Goal: Task Accomplishment & Management: Use online tool/utility

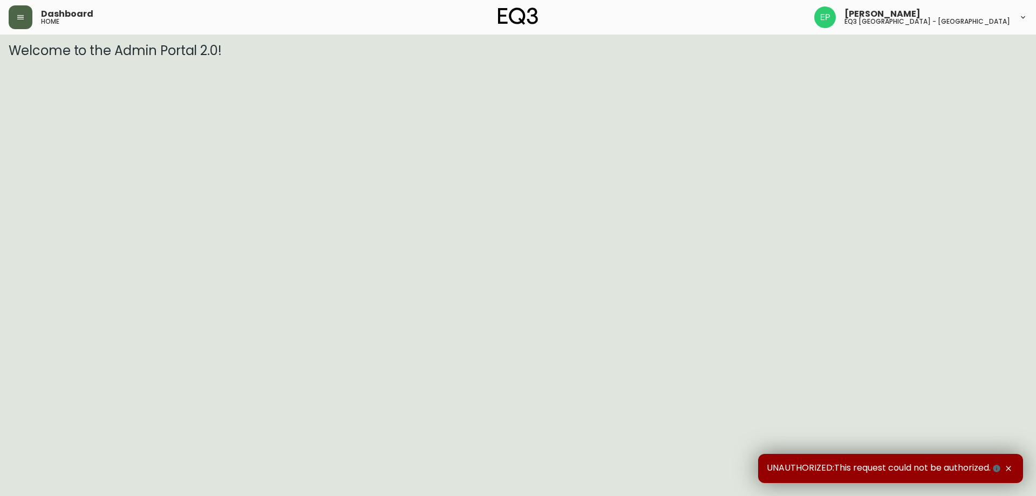
click at [22, 22] on button "button" at bounding box center [21, 17] width 24 height 24
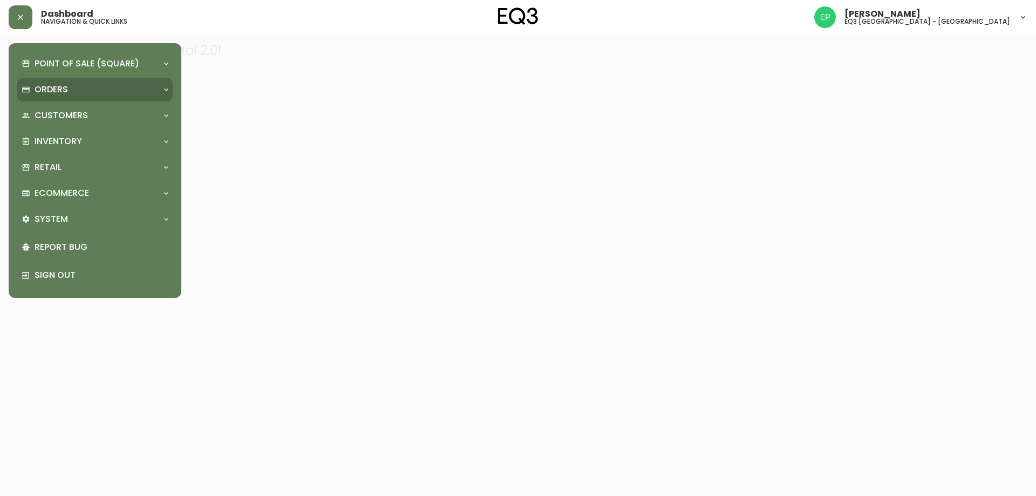
click at [91, 91] on div "Orders" at bounding box center [90, 90] width 136 height 12
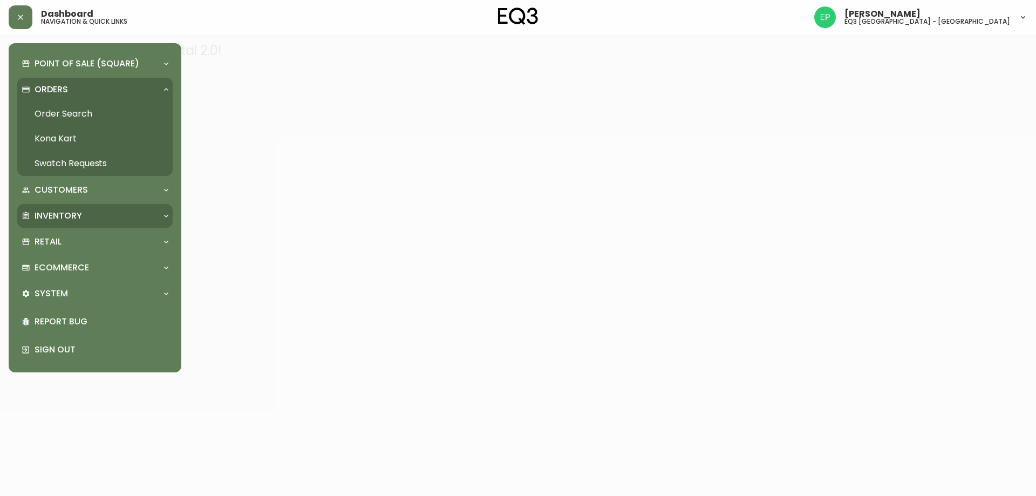
click at [84, 218] on div "Inventory" at bounding box center [90, 216] width 136 height 12
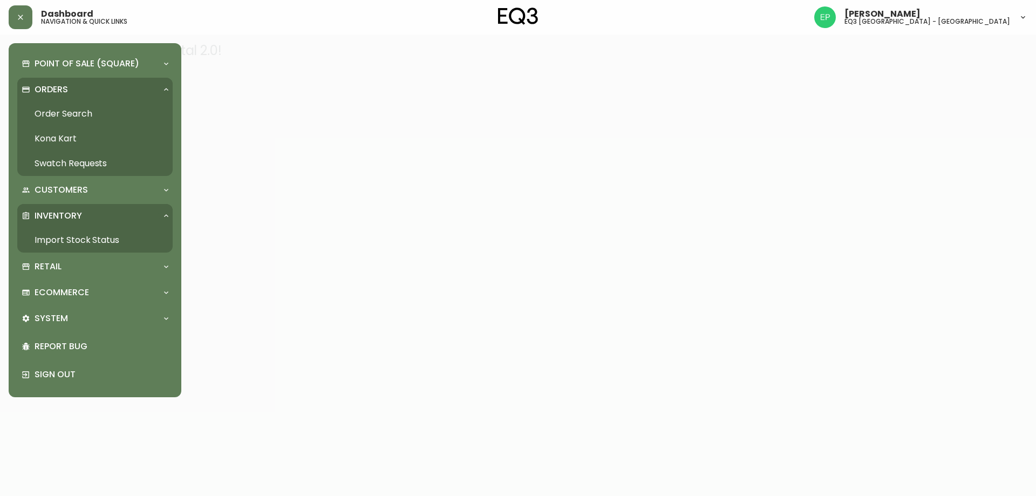
click at [79, 237] on link "Import Stock Status" at bounding box center [94, 240] width 155 height 25
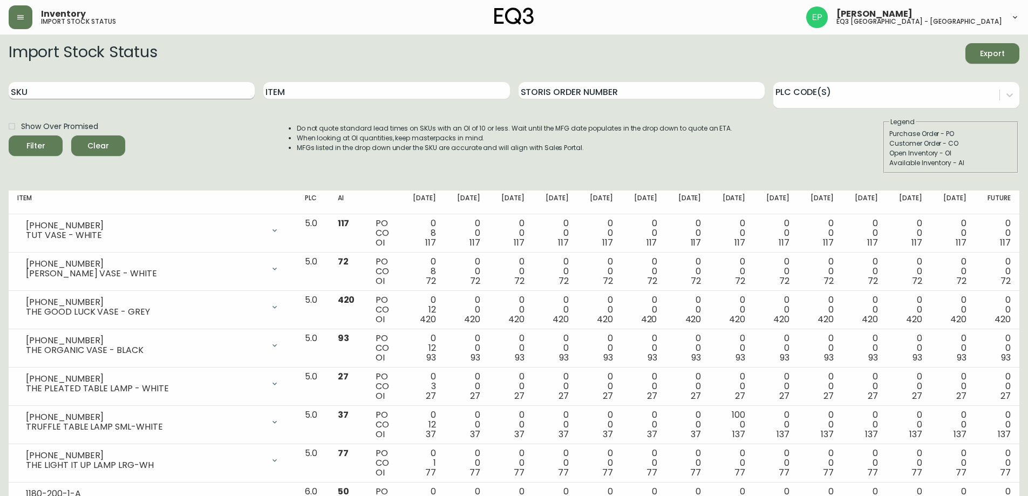
click at [130, 94] on input "SKU" at bounding box center [132, 90] width 246 height 17
paste input "[PHONE_NUMBER]"
click at [9, 135] on button "Filter" at bounding box center [36, 145] width 54 height 21
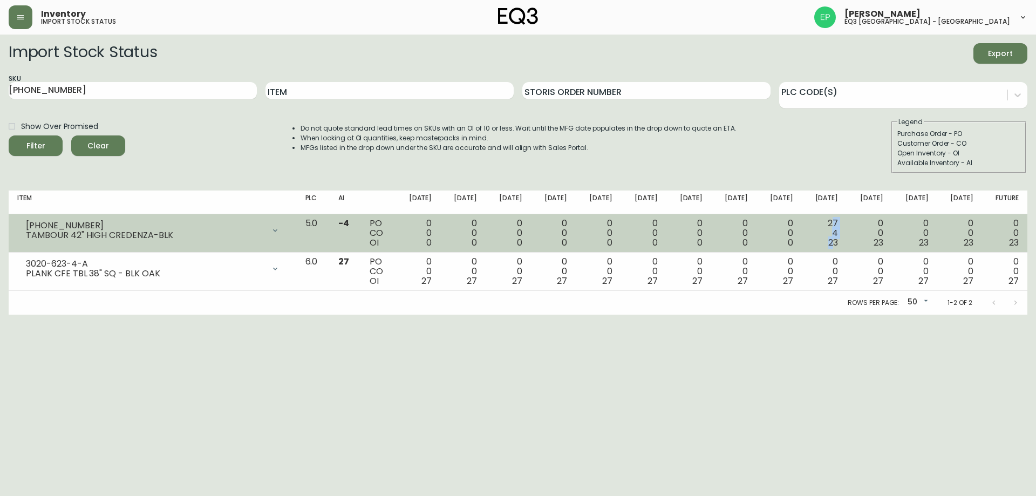
drag, startPoint x: 835, startPoint y: 220, endPoint x: 835, endPoint y: 241, distance: 21.0
click at [835, 241] on div "27 4 23" at bounding box center [825, 233] width 28 height 29
click at [838, 241] on span "23" at bounding box center [833, 242] width 10 height 12
drag, startPoint x: 874, startPoint y: 220, endPoint x: 885, endPoint y: 220, distance: 11.3
click at [885, 220] on td "0 0 23" at bounding box center [869, 233] width 45 height 38
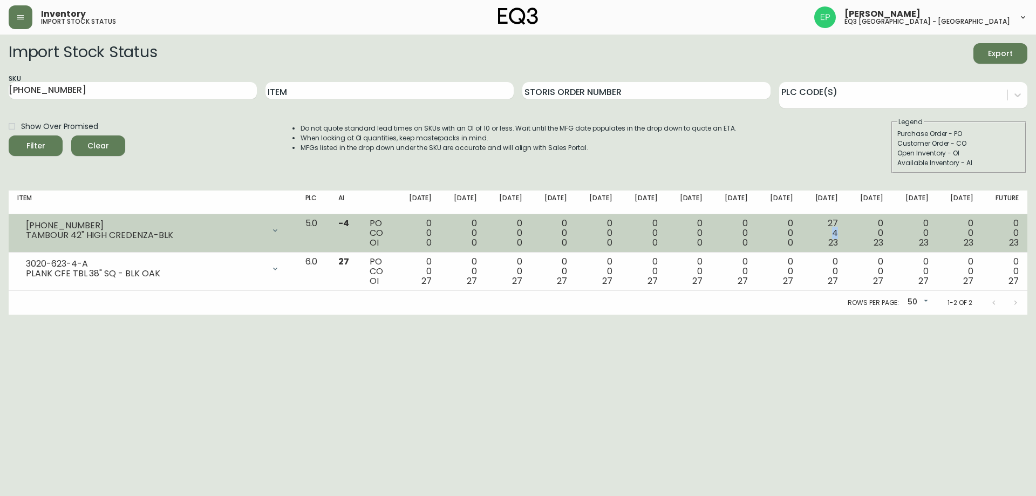
drag, startPoint x: 830, startPoint y: 233, endPoint x: 845, endPoint y: 232, distance: 15.1
click at [845, 232] on td "27 4 23" at bounding box center [824, 233] width 45 height 38
click at [866, 231] on div "0 0 23" at bounding box center [869, 233] width 28 height 29
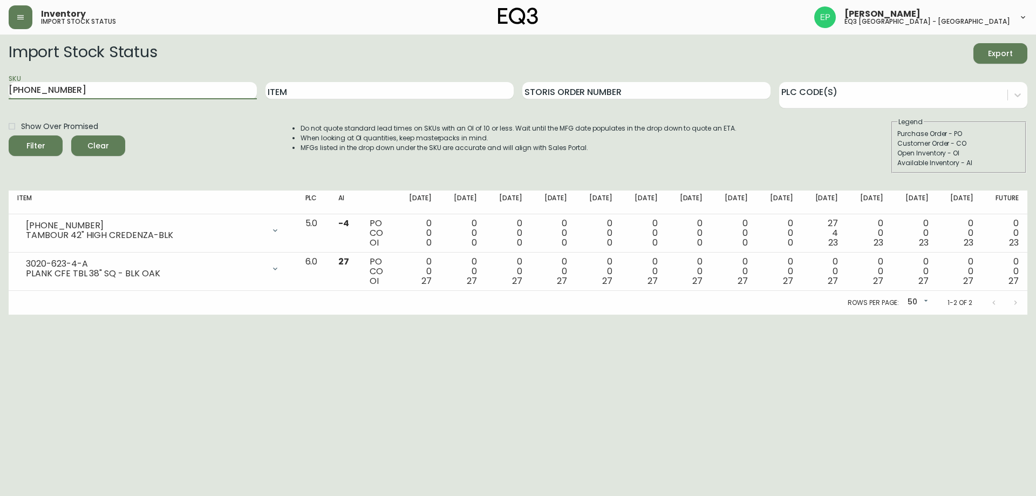
drag, startPoint x: 122, startPoint y: 92, endPoint x: 123, endPoint y: 79, distance: 12.4
click at [31, 73] on form "Import Stock Status Export SKU [PHONE_NUMBER] Item Storis Order Number PLC Code…" at bounding box center [518, 108] width 1019 height 130
type input "3"
click at [336, 93] on input "Item" at bounding box center [390, 90] width 248 height 17
type input "miroir alto"
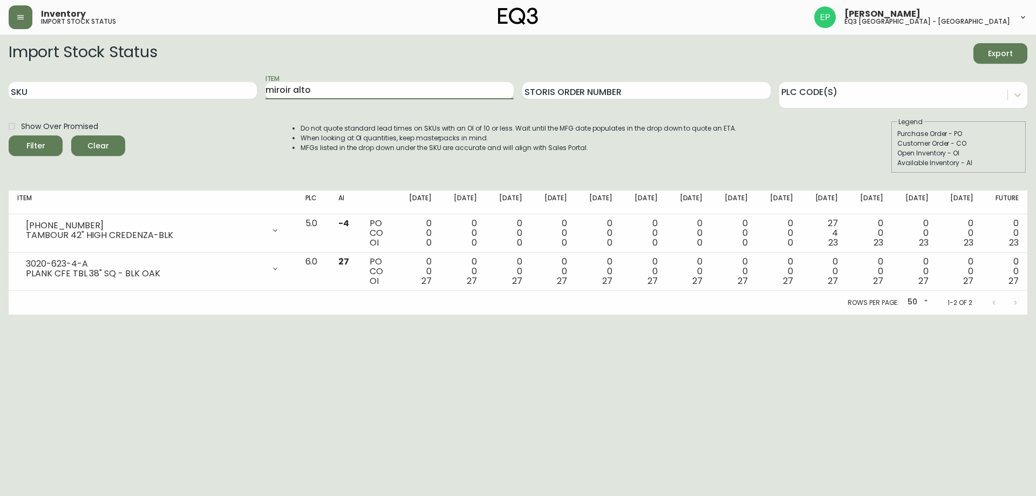
click at [9, 135] on button "Filter" at bounding box center [36, 145] width 54 height 21
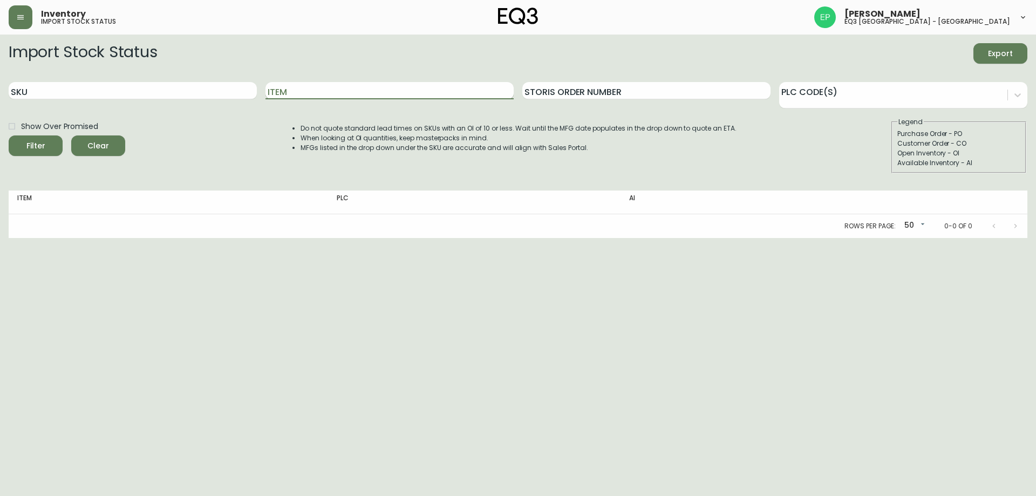
click at [342, 87] on input "Item" at bounding box center [390, 90] width 248 height 17
type input "m"
click at [9, 135] on button "Filter" at bounding box center [36, 145] width 54 height 21
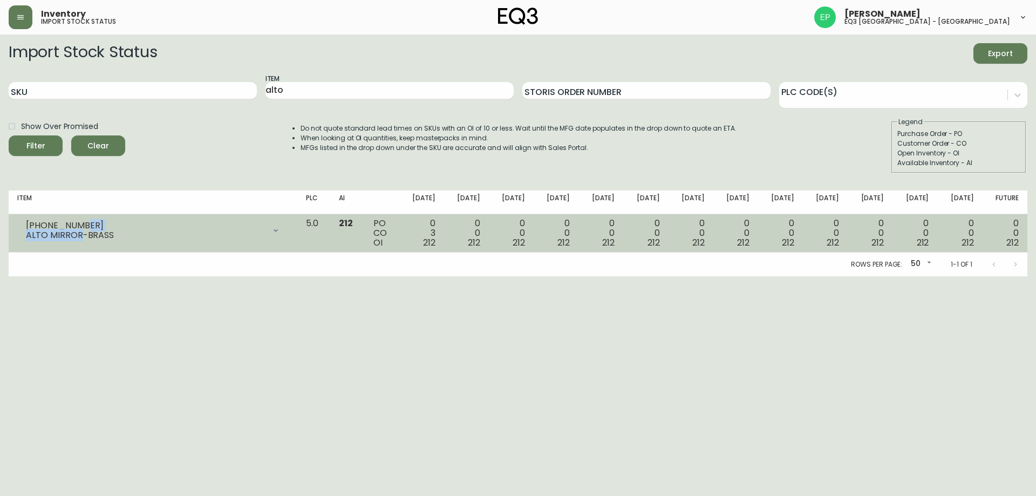
drag, startPoint x: 121, startPoint y: 227, endPoint x: 82, endPoint y: 234, distance: 39.6
click at [82, 234] on div "[PHONE_NUMBER] ALTO MIRROR-BRASS" at bounding box center [145, 230] width 239 height 19
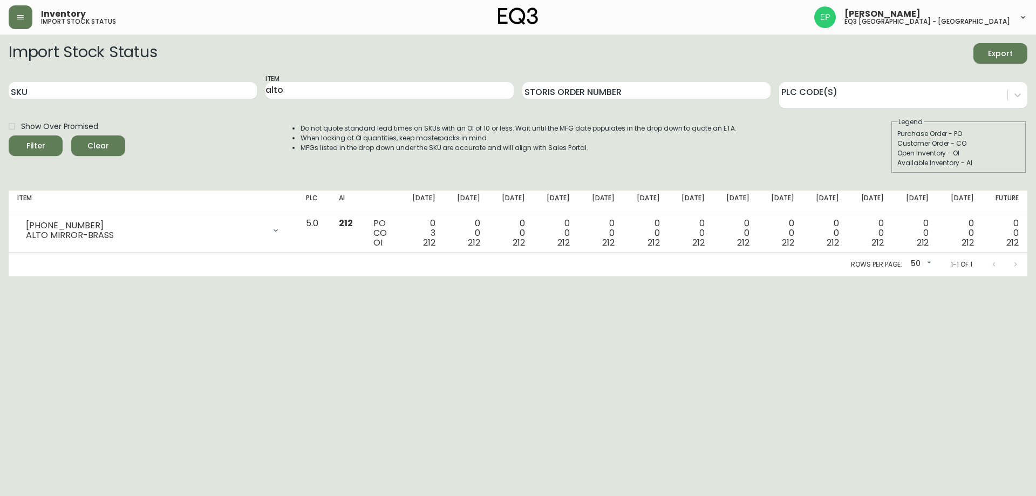
click at [133, 103] on div "SKU" at bounding box center [133, 90] width 248 height 35
drag, startPoint x: 324, startPoint y: 86, endPoint x: 223, endPoint y: 72, distance: 102.0
click at [223, 72] on form "Import Stock Status Export SKU Item alto Storis Order Number PLC Code(s) Show O…" at bounding box center [518, 108] width 1019 height 130
click at [9, 135] on button "Filter" at bounding box center [36, 145] width 54 height 21
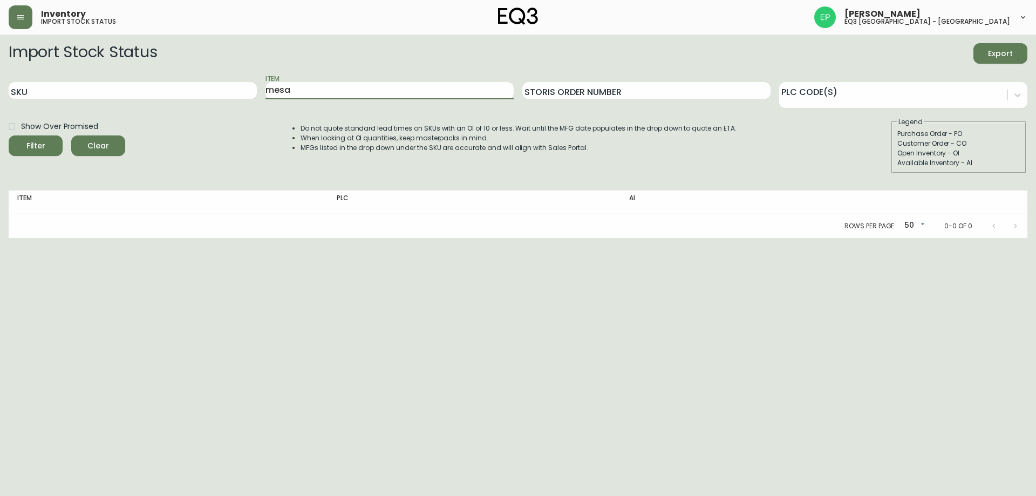
type input "mesa"
click at [9, 135] on button "Filter" at bounding box center [36, 145] width 54 height 21
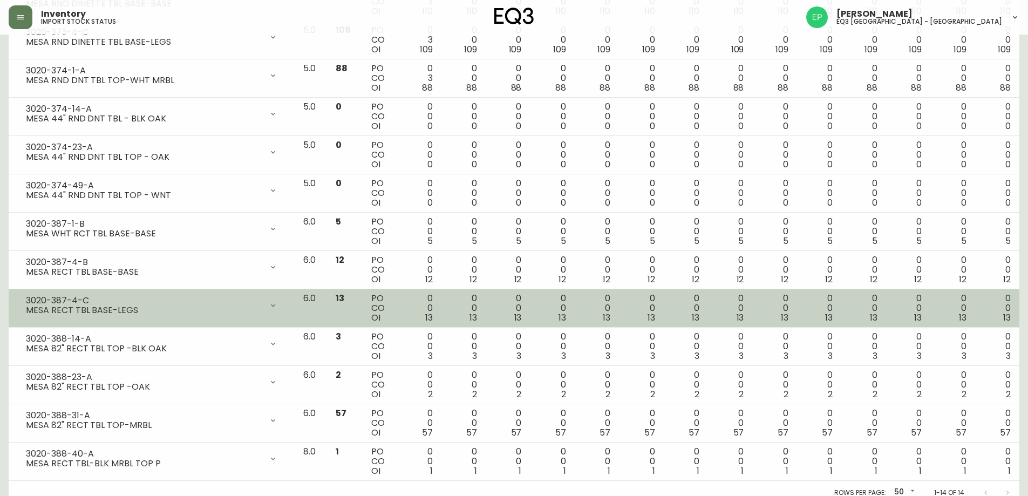
scroll to position [279, 0]
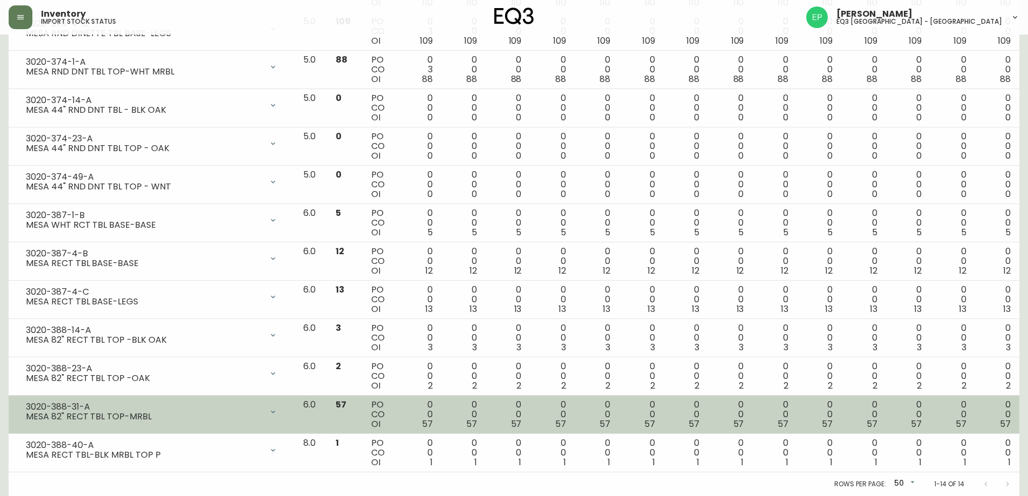
click at [152, 414] on div "MESA 82" RECT TBL TOP-MRBL" at bounding box center [144, 417] width 236 height 10
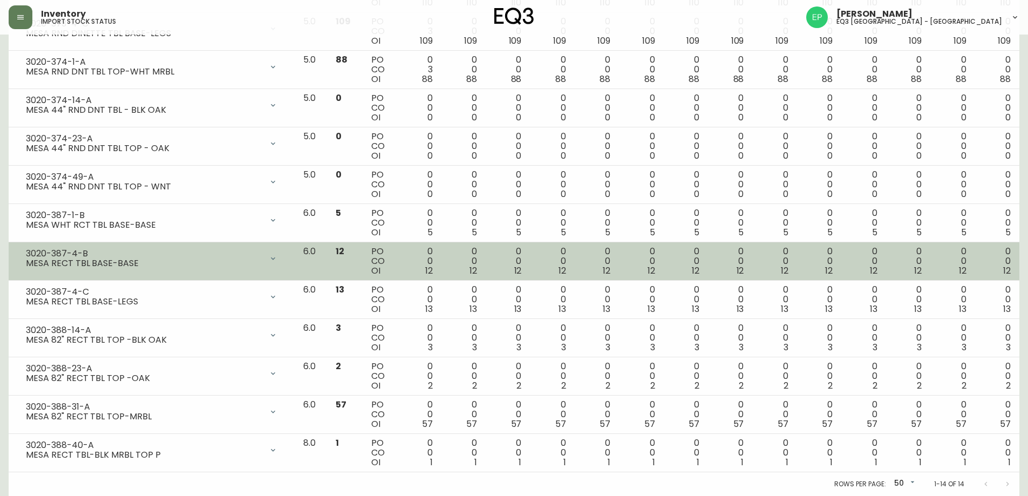
click at [137, 264] on div "MESA RECT TBL BASE-BASE" at bounding box center [144, 264] width 236 height 10
drag, startPoint x: 88, startPoint y: 252, endPoint x: 17, endPoint y: 252, distance: 70.7
click at [17, 252] on div "3020-387-4-B MESA RECT TBL BASE-BASE" at bounding box center [151, 259] width 269 height 24
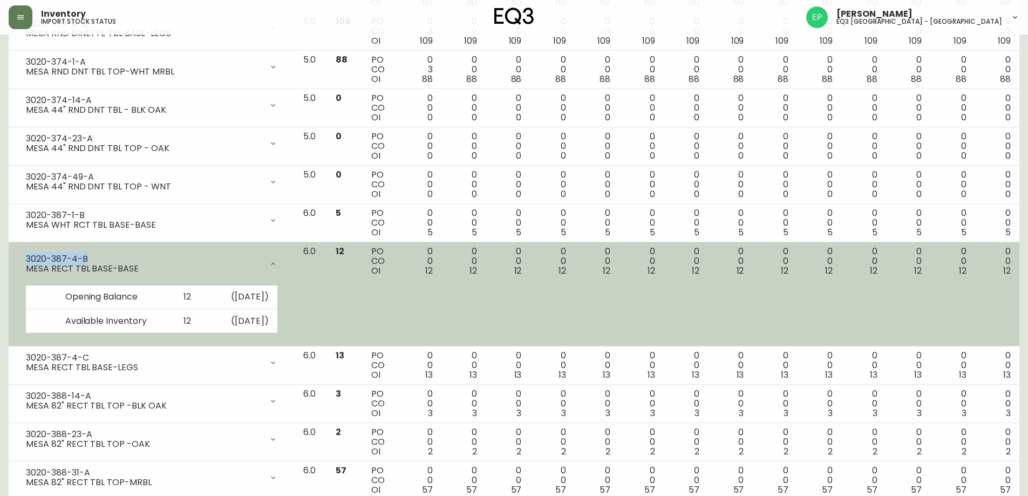
copy div "3020-387-4-B"
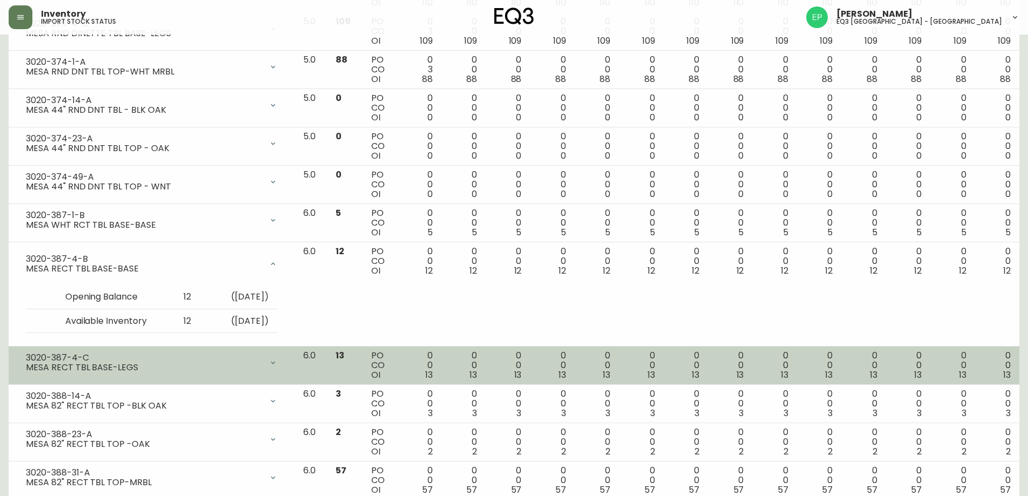
click at [123, 366] on div "MESA RECT TBL BASE-LEGS" at bounding box center [144, 368] width 236 height 10
drag, startPoint x: 96, startPoint y: 355, endPoint x: 12, endPoint y: 352, distance: 83.2
click at [12, 352] on td "3020-387-4-C MESA RECT TBL BASE-LEGS Opening Balance 13 ( [DATE] ) Available In…" at bounding box center [152, 366] width 286 height 38
copy div "3020-387-4-C"
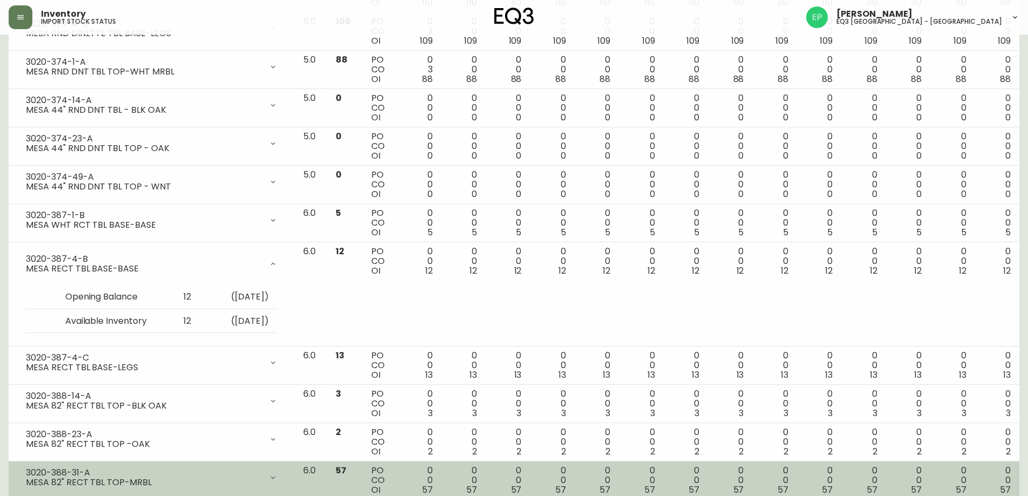
click at [120, 476] on div "3020-388-31-A" at bounding box center [144, 473] width 236 height 10
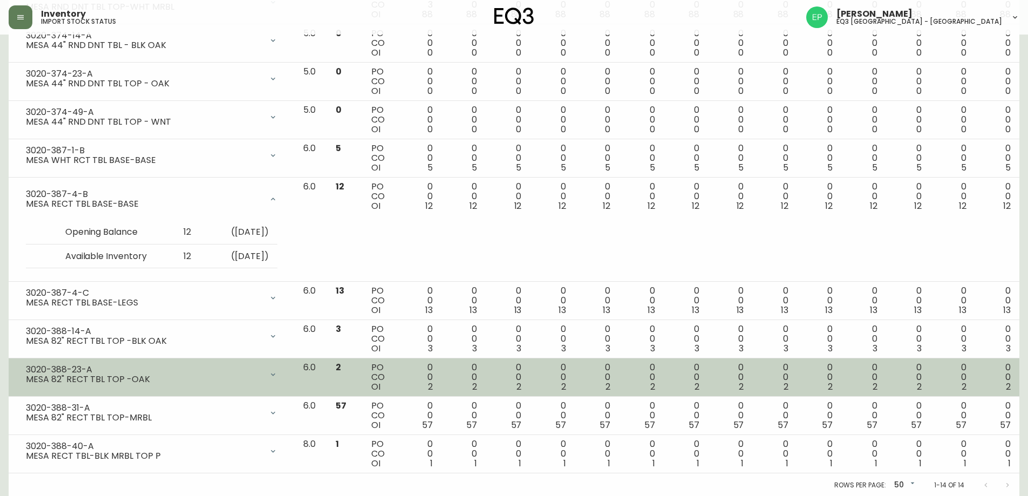
scroll to position [344, 0]
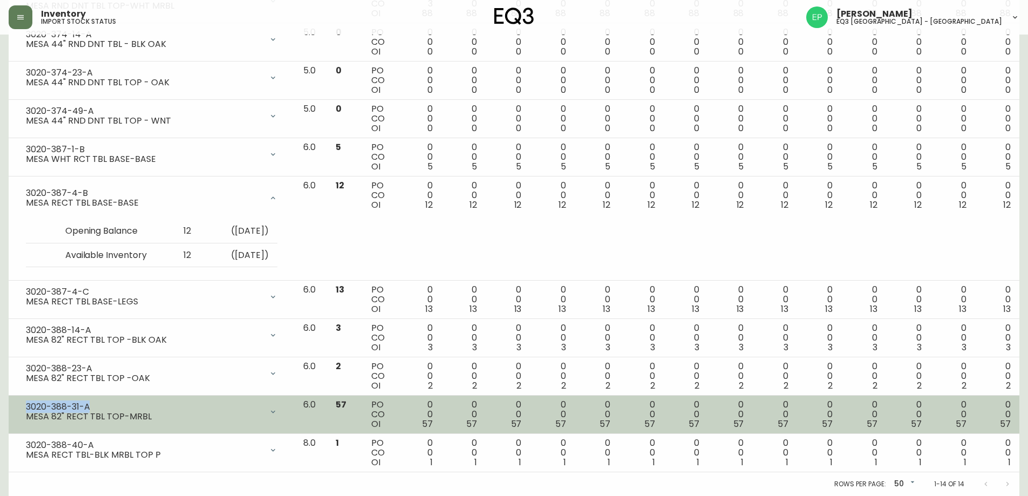
drag, startPoint x: 93, startPoint y: 406, endPoint x: 14, endPoint y: 398, distance: 79.8
click at [14, 398] on td "3020-388-31-A MESA 82" RECT TBL TOP-MRBL Opening Balance 57 ( [DATE] ) Availabl…" at bounding box center [152, 415] width 286 height 38
copy div "3020-388-31-A"
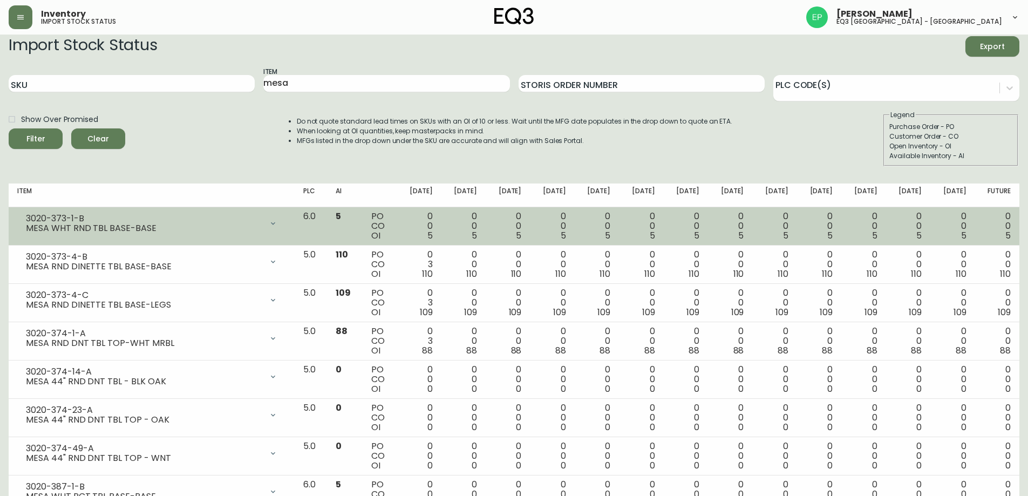
scroll to position [0, 0]
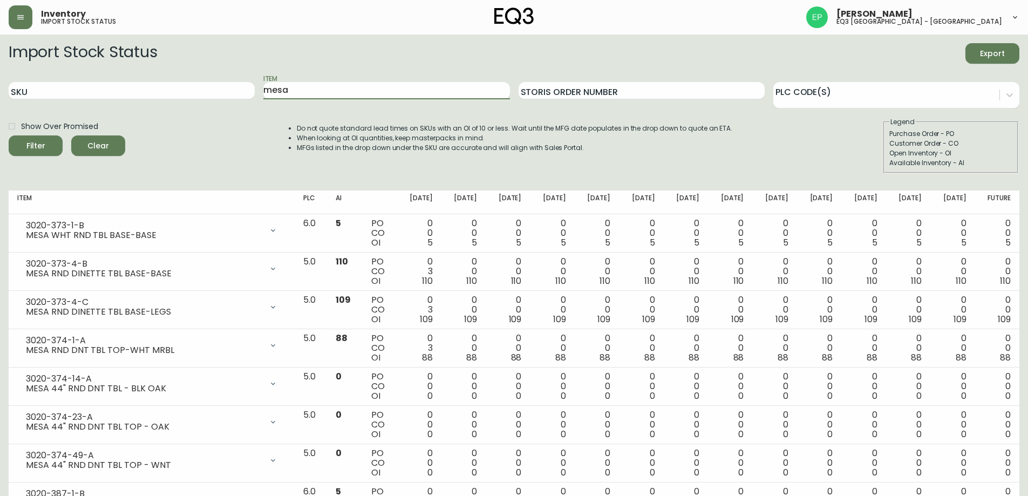
drag, startPoint x: 359, startPoint y: 93, endPoint x: 220, endPoint y: 106, distance: 139.9
click at [220, 106] on div "SKU Item mesa Storis Order Number PLC Code(s)" at bounding box center [514, 90] width 1011 height 35
